Goal: Check status

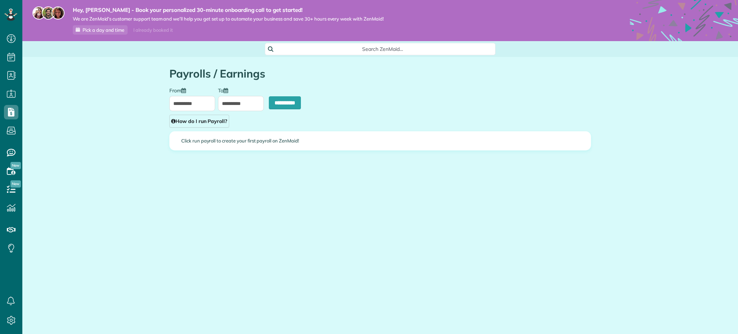
scroll to position [3, 3]
type input "**********"
click at [41, 36] on span "Dashboard" at bounding box center [41, 37] width 27 height 6
click at [15, 40] on icon at bounding box center [11, 38] width 14 height 14
